Goal: Information Seeking & Learning: Learn about a topic

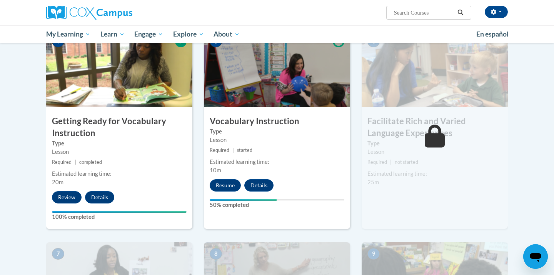
scroll to position [381, 0]
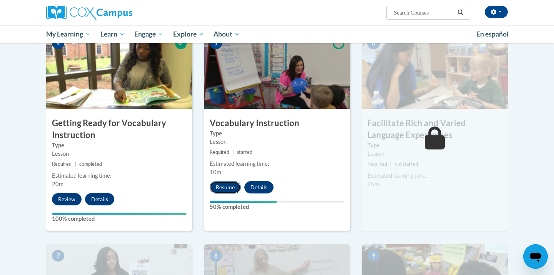
click at [226, 185] on button "Resume" at bounding box center [225, 187] width 31 height 12
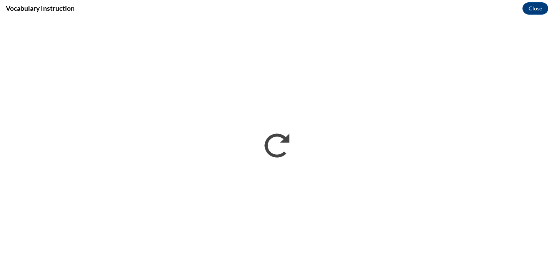
scroll to position [0, 0]
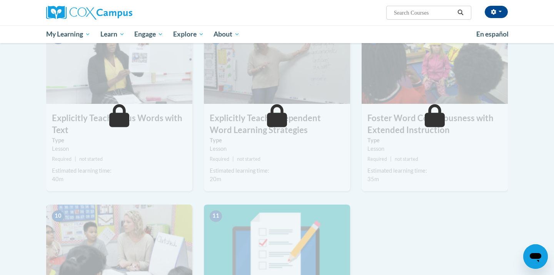
scroll to position [476, 0]
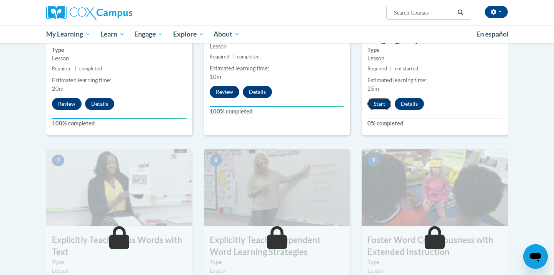
click at [383, 100] on button "Start" at bounding box center [379, 104] width 24 height 12
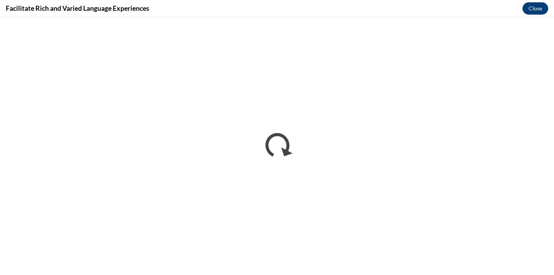
scroll to position [0, 0]
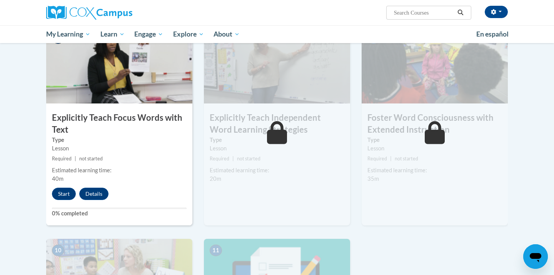
scroll to position [600, 0]
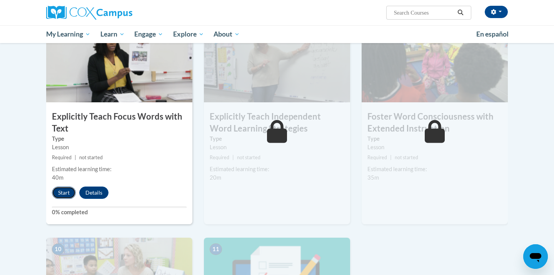
click at [71, 192] on button "Start" at bounding box center [64, 192] width 24 height 12
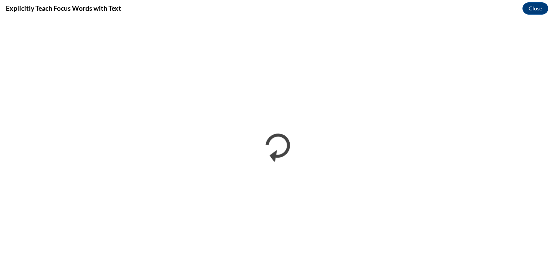
scroll to position [0, 0]
